Goal: Information Seeking & Learning: Learn about a topic

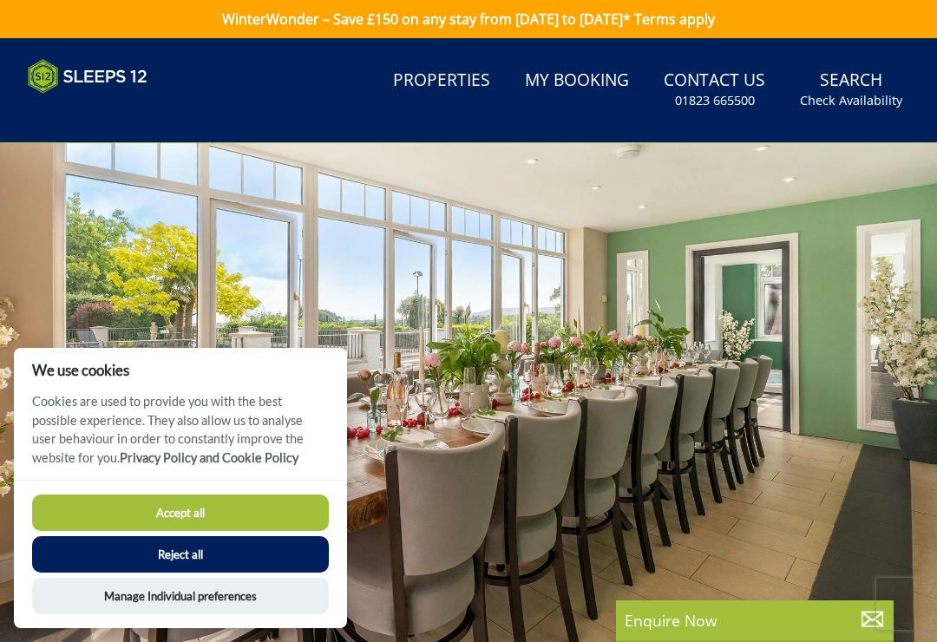
click at [212, 555] on button "Reject all" at bounding box center [180, 554] width 297 height 36
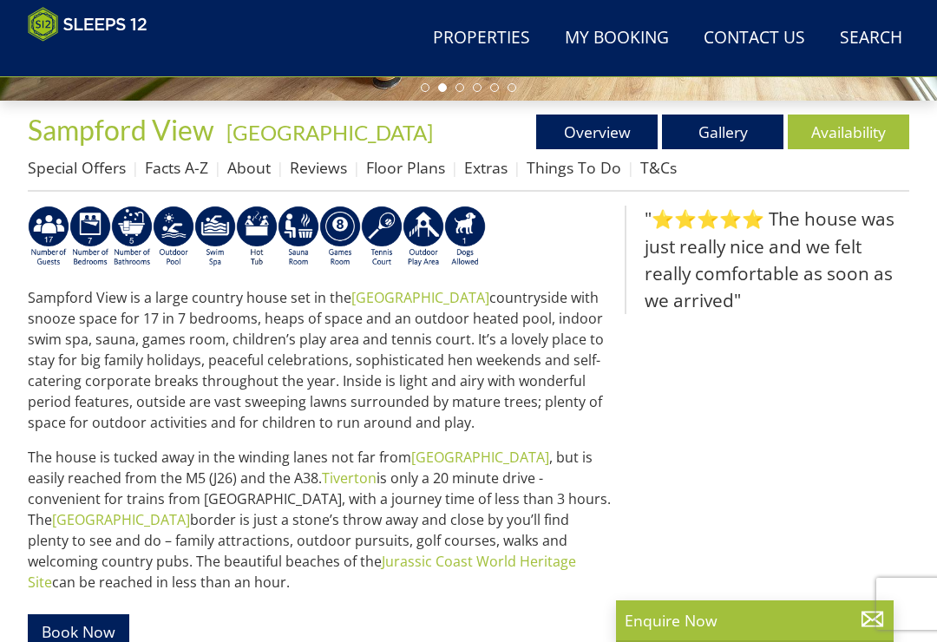
scroll to position [544, 0]
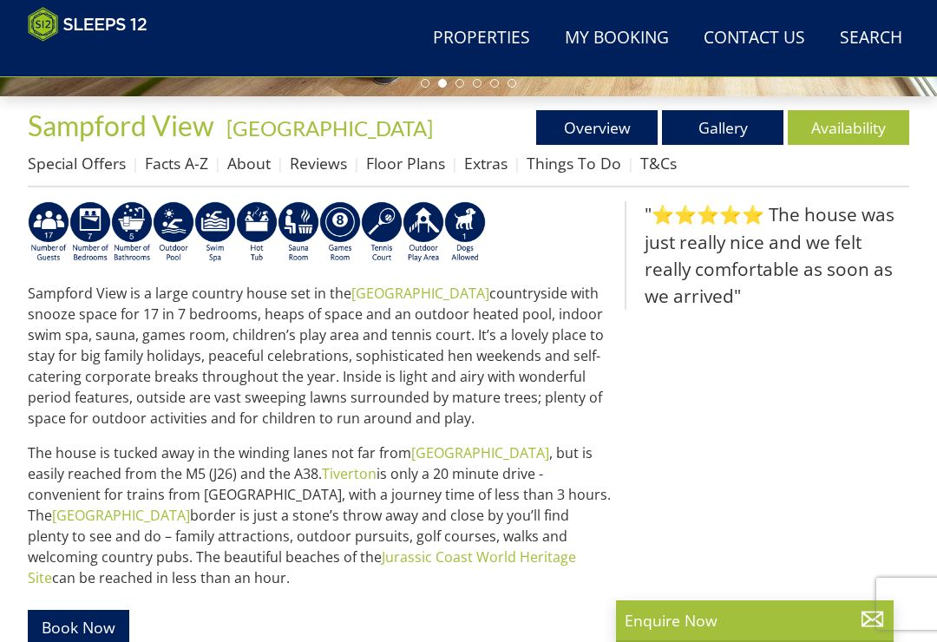
click at [312, 168] on link "Reviews" at bounding box center [318, 163] width 57 height 21
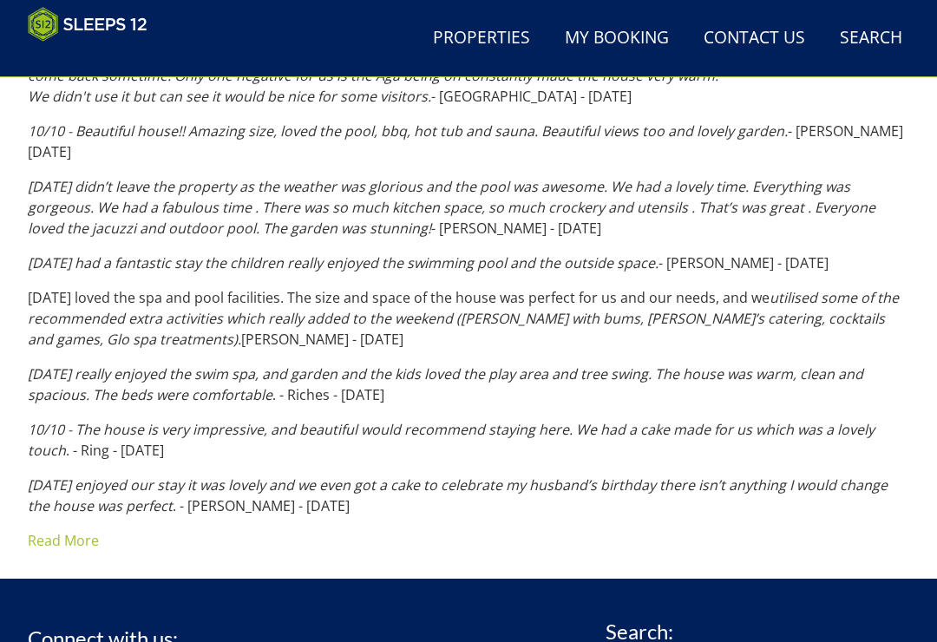
scroll to position [1205, 0]
click at [84, 531] on link "Read More" at bounding box center [63, 540] width 71 height 19
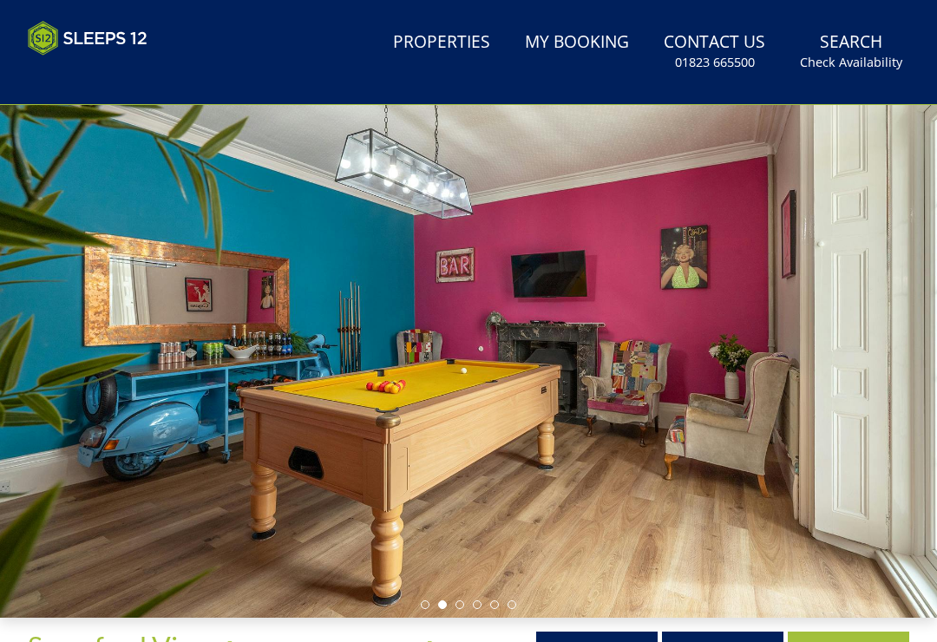
scroll to position [50, 0]
click at [730, 641] on link "Gallery" at bounding box center [723, 649] width 122 height 35
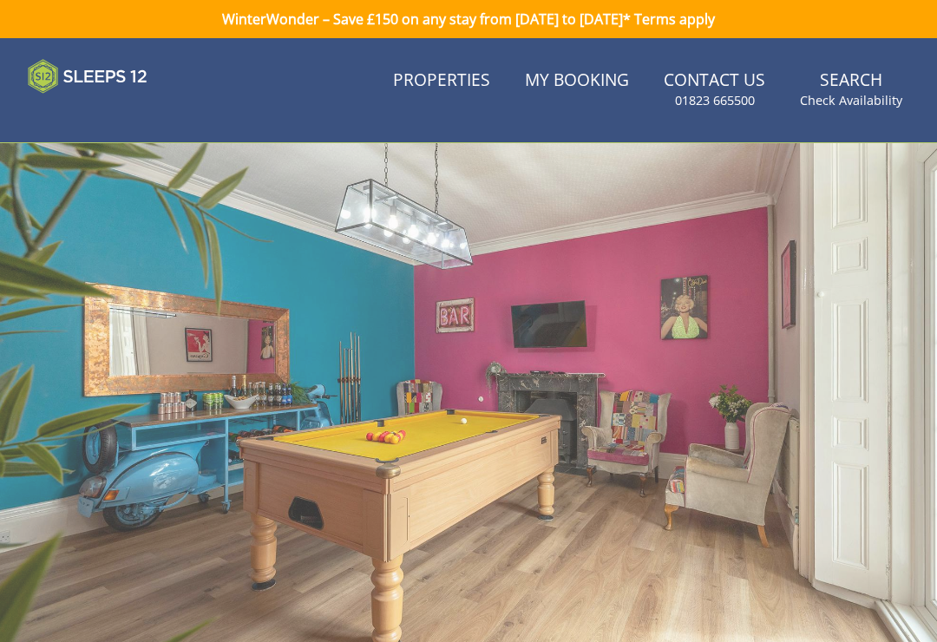
scroll to position [50, 0]
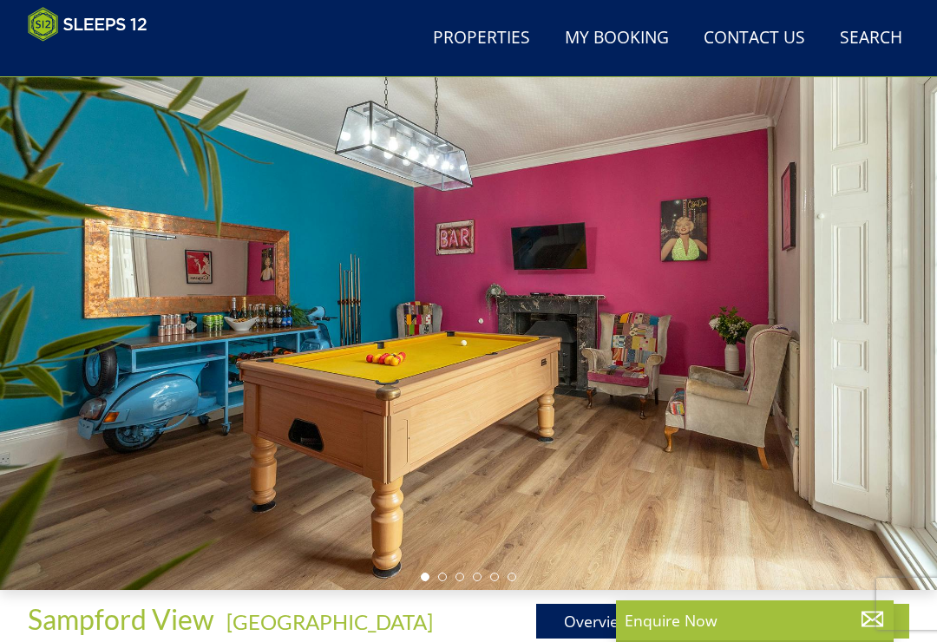
scroll to position [544, 0]
